Goal: Task Accomplishment & Management: Use online tool/utility

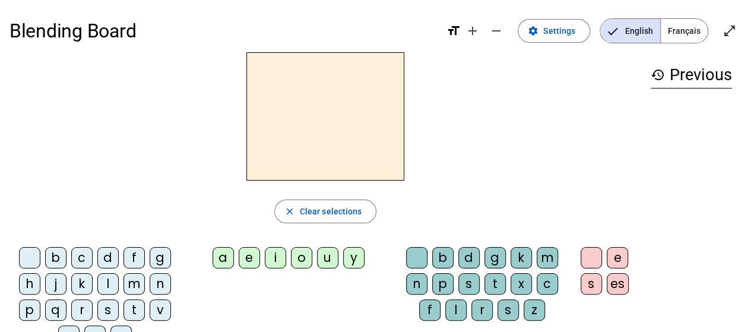
click at [85, 259] on div "c" at bounding box center [81, 257] width 21 height 21
click at [237, 258] on letter-bubble "a" at bounding box center [225, 260] width 26 height 26
click at [496, 282] on div "t" at bounding box center [494, 283] width 21 height 21
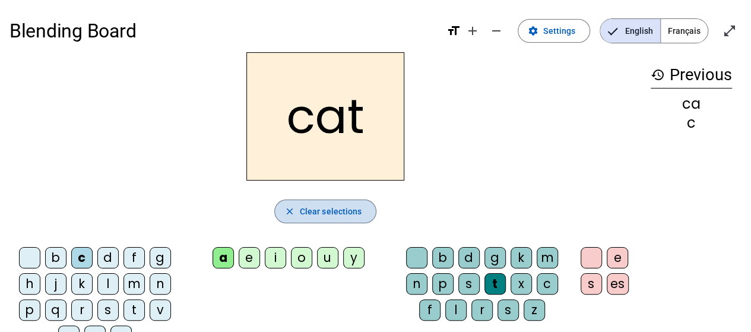
click at [315, 213] on span "Clear selections" at bounding box center [331, 211] width 62 height 14
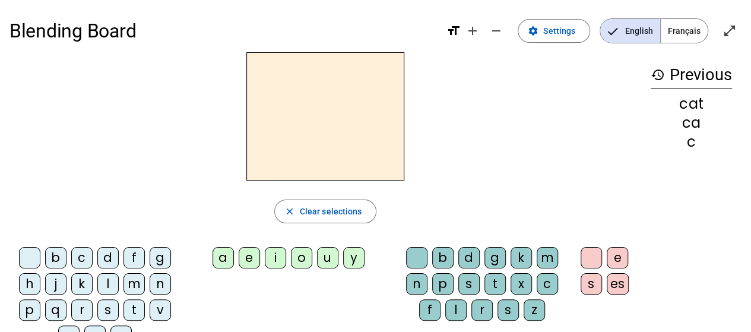
click at [662, 78] on mat-icon "history" at bounding box center [658, 75] width 14 height 14
click at [672, 37] on span "Français" at bounding box center [684, 31] width 47 height 24
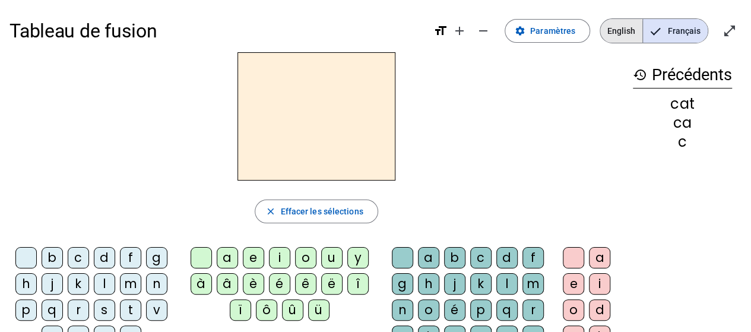
click at [621, 31] on span "English" at bounding box center [621, 31] width 42 height 24
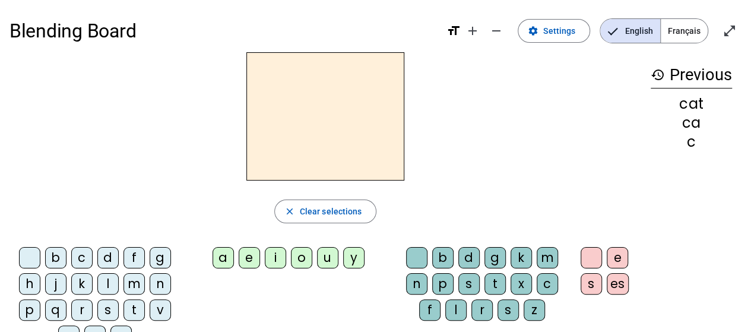
scroll to position [59, 0]
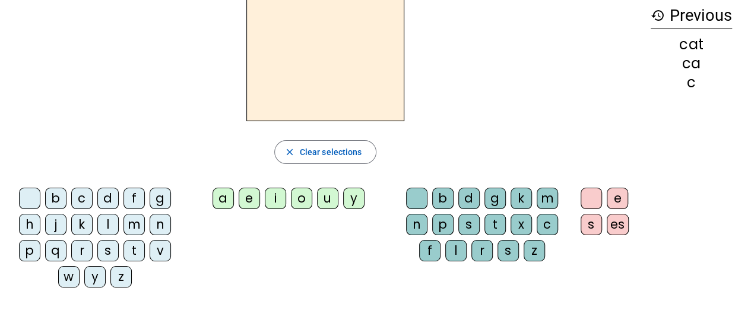
click at [81, 198] on div "c" at bounding box center [81, 198] width 21 height 21
click at [28, 223] on div "h" at bounding box center [29, 224] width 21 height 21
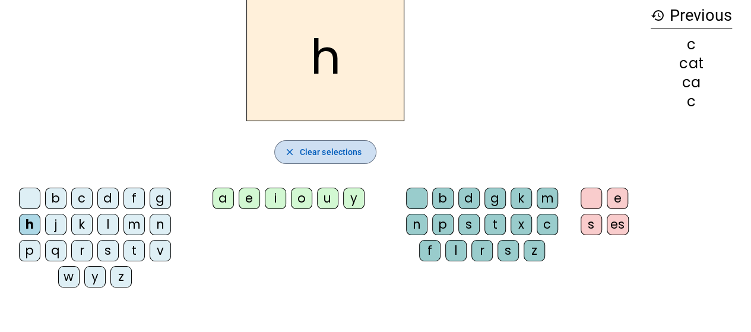
click at [326, 157] on span "Clear selections" at bounding box center [331, 152] width 62 height 14
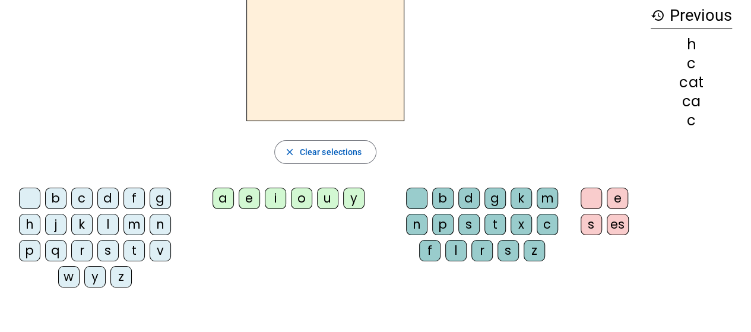
click at [107, 199] on div "d" at bounding box center [107, 198] width 21 height 21
click at [303, 200] on div "o" at bounding box center [301, 198] width 21 height 21
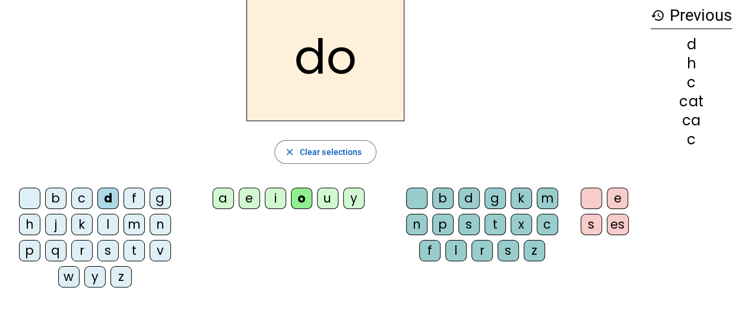
click at [493, 199] on div "g" at bounding box center [494, 198] width 21 height 21
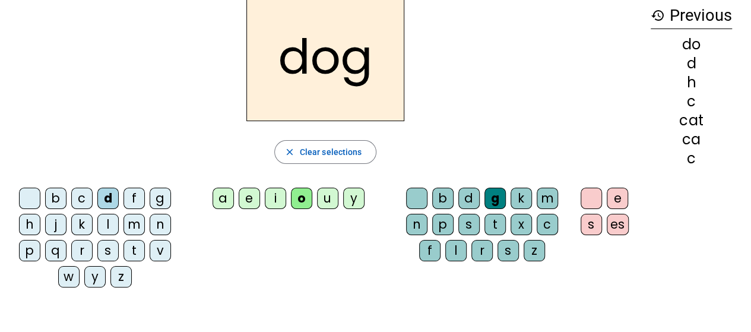
click at [590, 225] on div "s" at bounding box center [590, 224] width 21 height 21
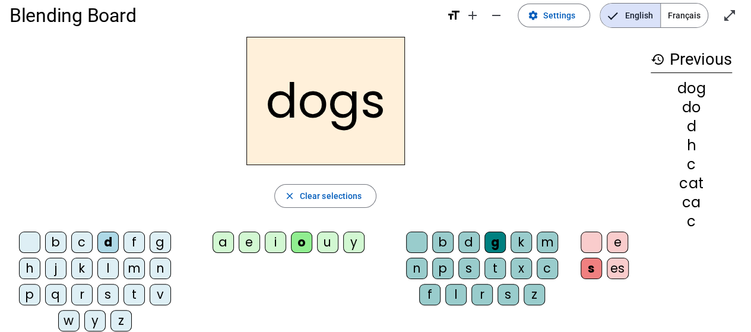
scroll to position [0, 0]
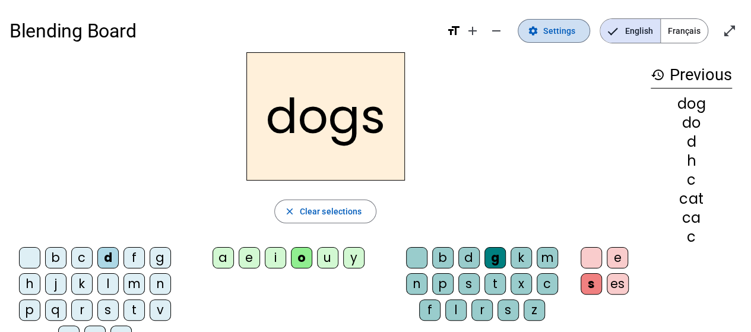
click at [554, 36] on span "Settings" at bounding box center [559, 31] width 32 height 14
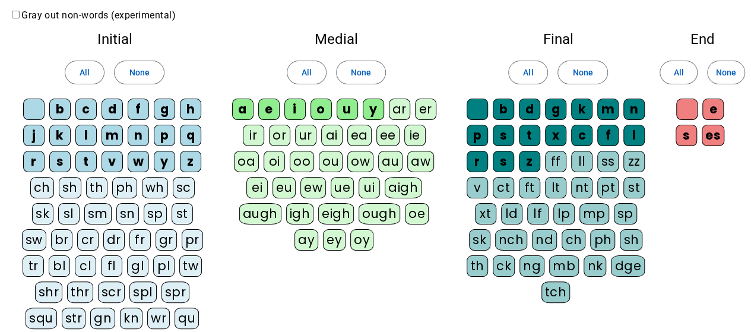
scroll to position [59, 0]
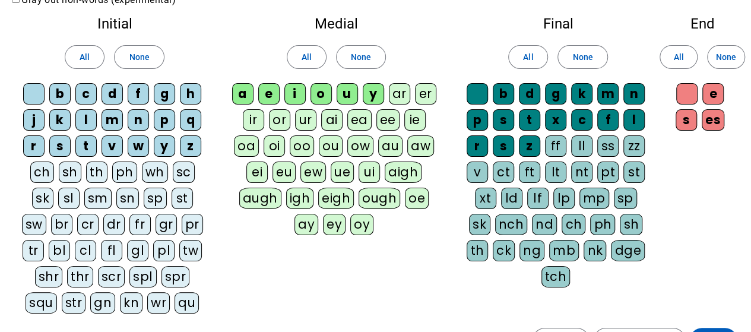
click at [30, 170] on div "ch" at bounding box center [42, 171] width 24 height 21
click at [59, 172] on div "sh" at bounding box center [70, 171] width 23 height 21
click at [91, 172] on div "th" at bounding box center [96, 171] width 21 height 21
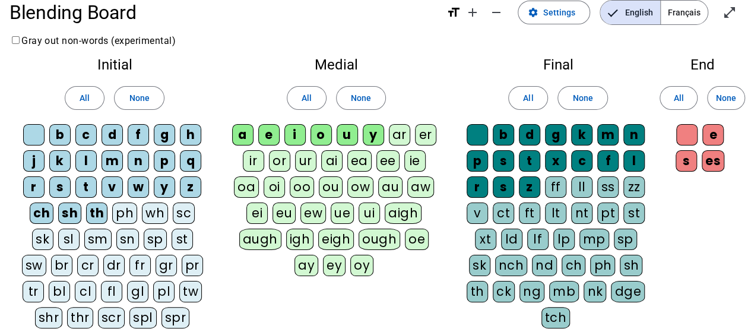
scroll to position [0, 0]
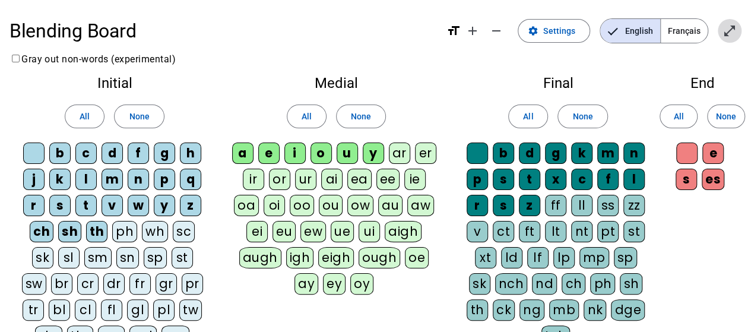
click at [726, 31] on mat-icon "open_in_full" at bounding box center [729, 31] width 14 height 14
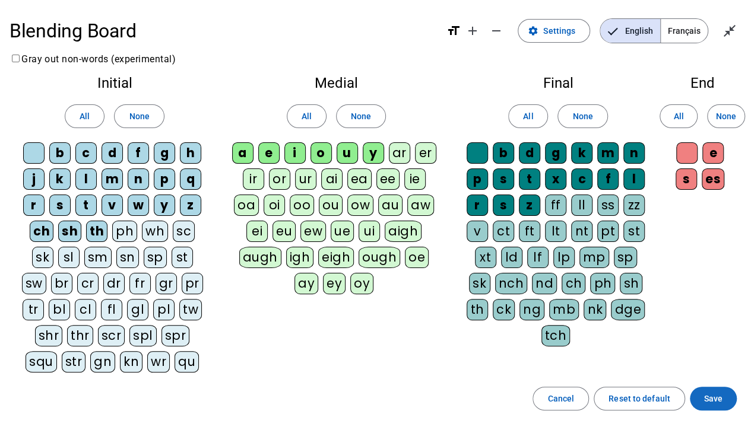
click at [718, 331] on span "Save" at bounding box center [713, 399] width 18 height 14
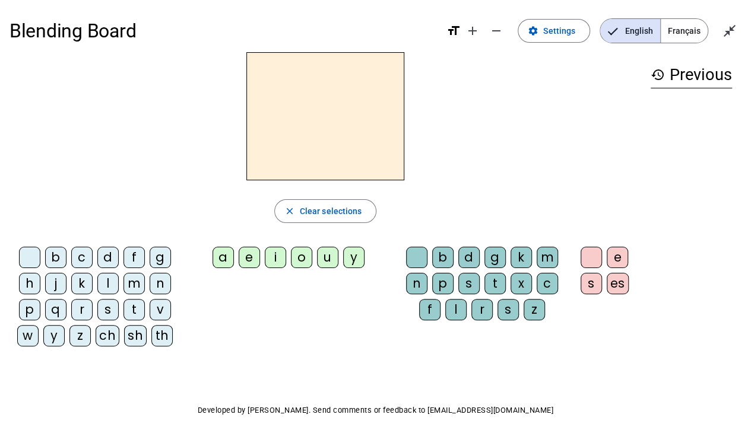
click at [106, 331] on div "ch" at bounding box center [108, 335] width 24 height 21
click at [223, 258] on div "a" at bounding box center [222, 257] width 21 height 21
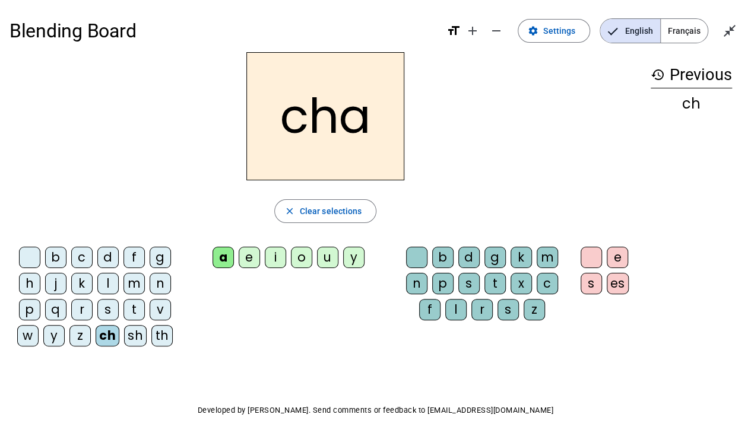
click at [495, 286] on div "t" at bounding box center [494, 283] width 21 height 21
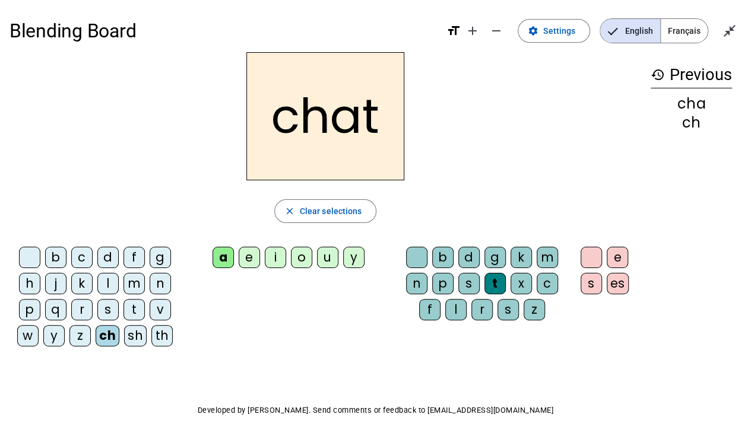
click at [590, 281] on div "s" at bounding box center [590, 283] width 21 height 21
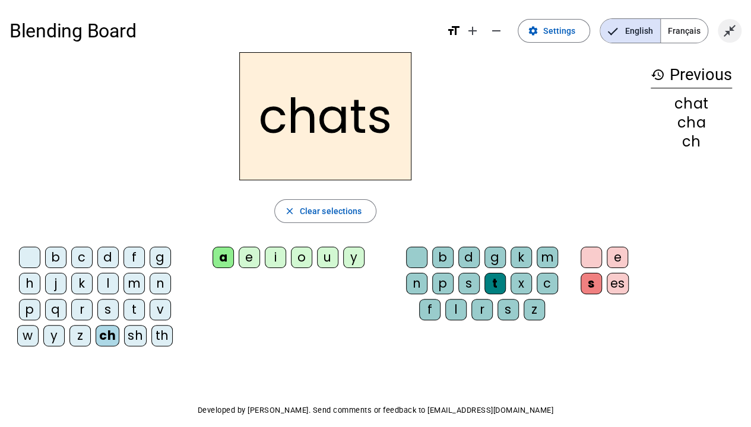
click at [725, 30] on mat-icon "close_fullscreen" at bounding box center [729, 31] width 14 height 14
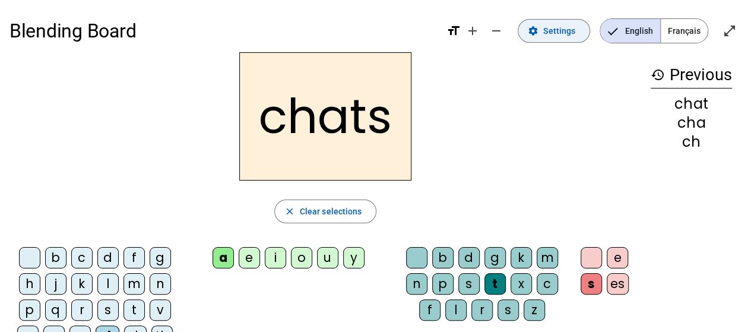
click at [544, 35] on span at bounding box center [553, 31] width 71 height 28
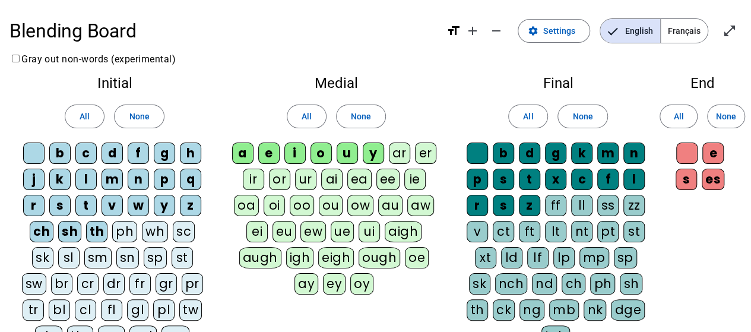
click at [86, 229] on div "th" at bounding box center [96, 231] width 21 height 21
click at [58, 232] on div "sh" at bounding box center [69, 231] width 23 height 21
click at [30, 229] on div "ch" at bounding box center [42, 231] width 24 height 21
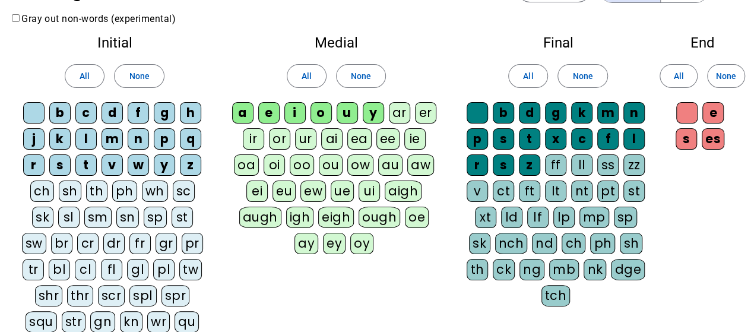
scroll to position [59, 0]
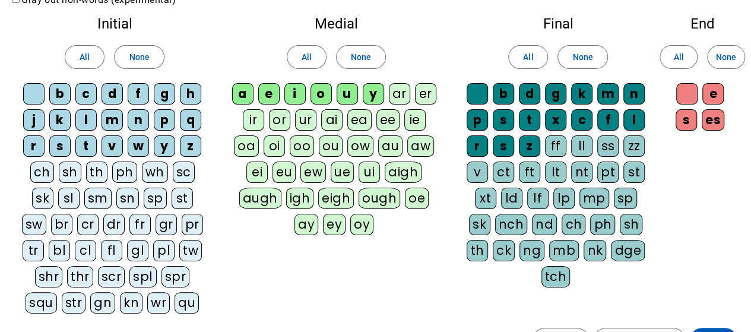
click at [38, 176] on div "ch" at bounding box center [42, 171] width 24 height 21
click at [59, 175] on div "sh" at bounding box center [70, 171] width 23 height 21
click at [86, 170] on div "th" at bounding box center [96, 171] width 21 height 21
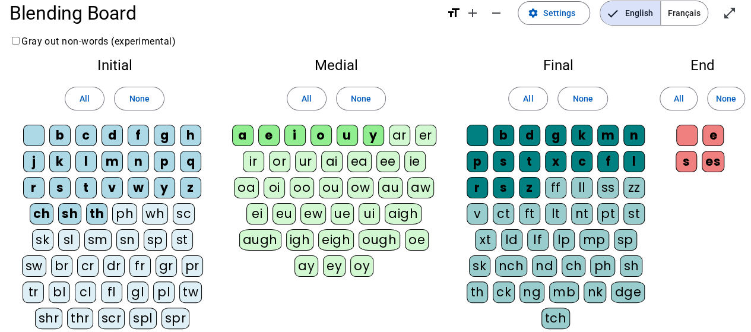
scroll to position [0, 0]
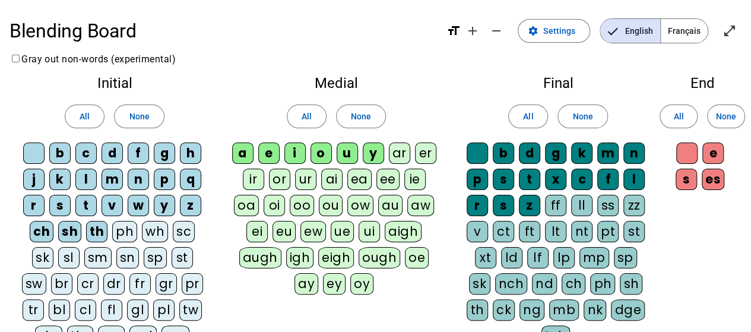
click at [690, 38] on span "Français" at bounding box center [684, 31] width 47 height 24
